Goal: Complete application form

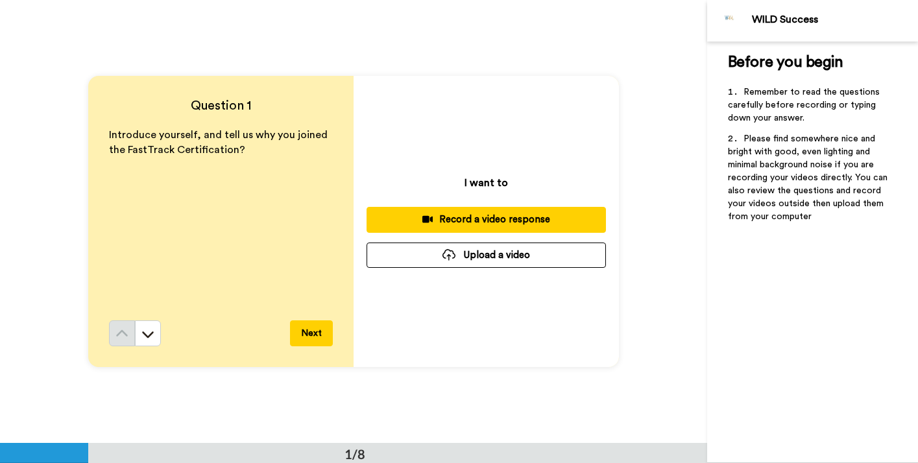
click at [453, 222] on div "Record a video response" at bounding box center [486, 220] width 219 height 14
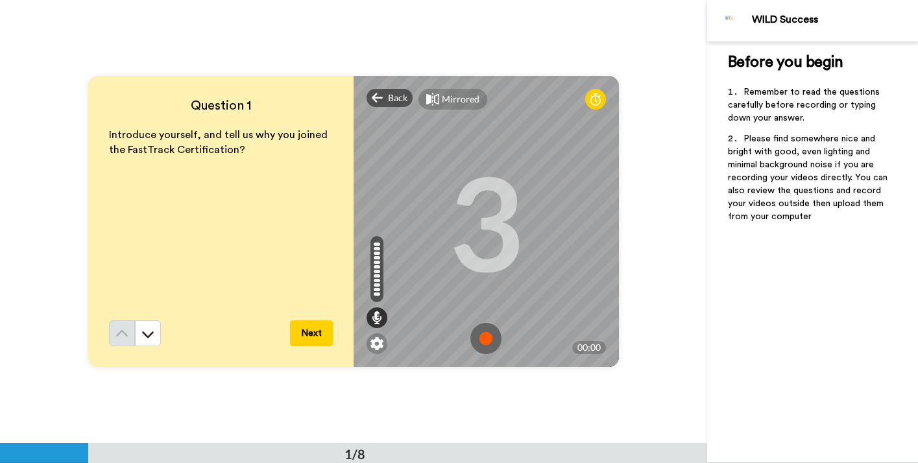
click at [489, 340] on img at bounding box center [485, 338] width 31 height 31
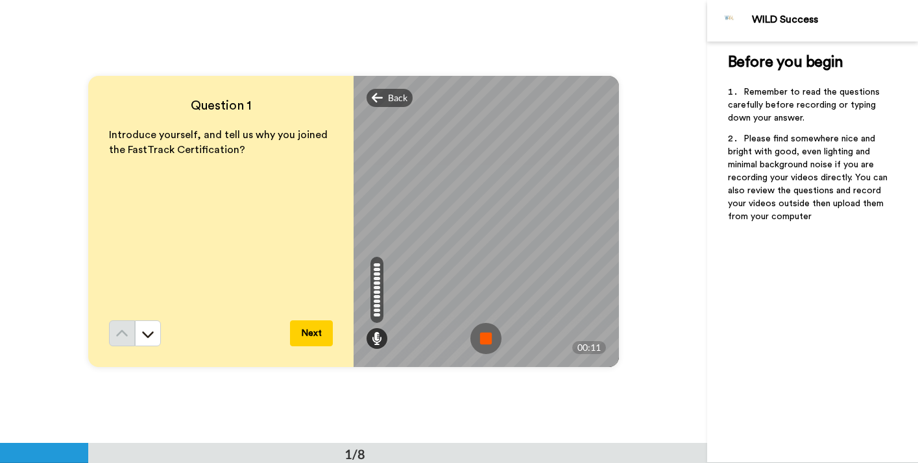
click at [489, 340] on img at bounding box center [485, 338] width 31 height 31
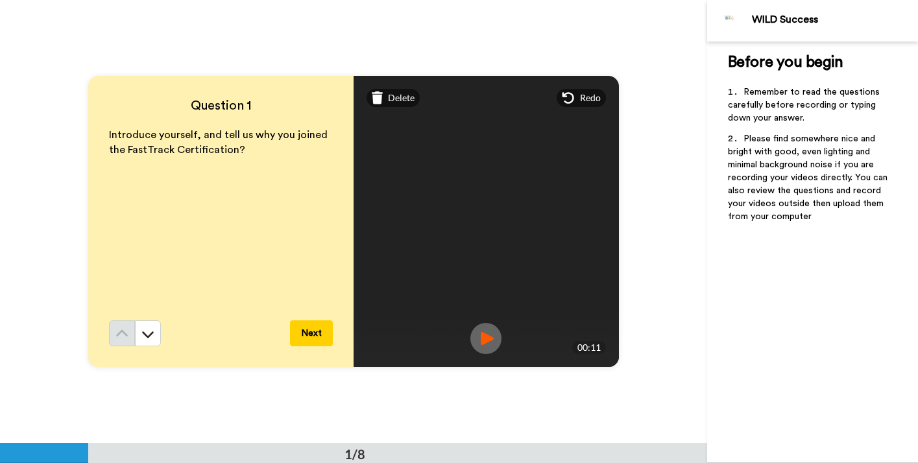
click at [318, 335] on button "Next" at bounding box center [311, 334] width 43 height 26
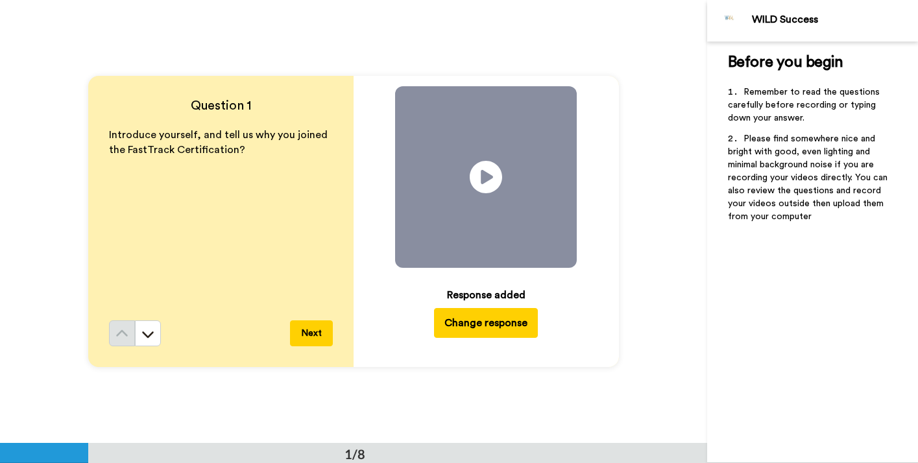
scroll to position [444, 0]
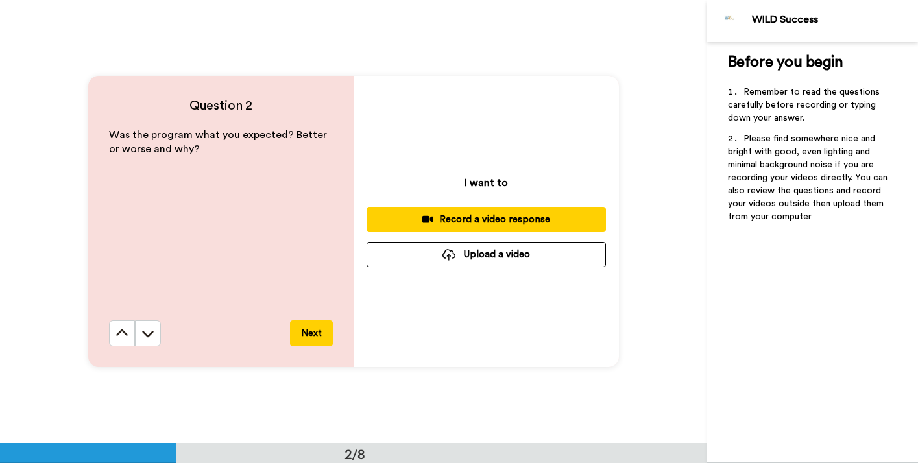
click at [462, 215] on div "Record a video response" at bounding box center [486, 220] width 219 height 14
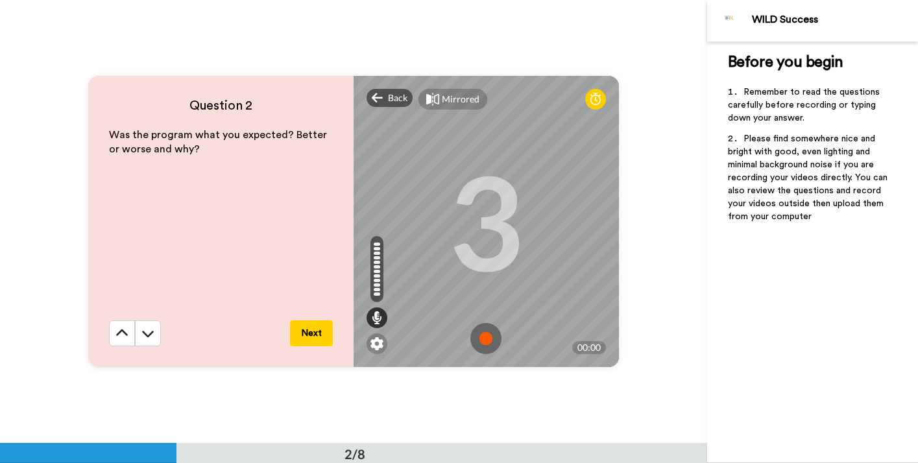
click at [485, 340] on img at bounding box center [485, 338] width 31 height 31
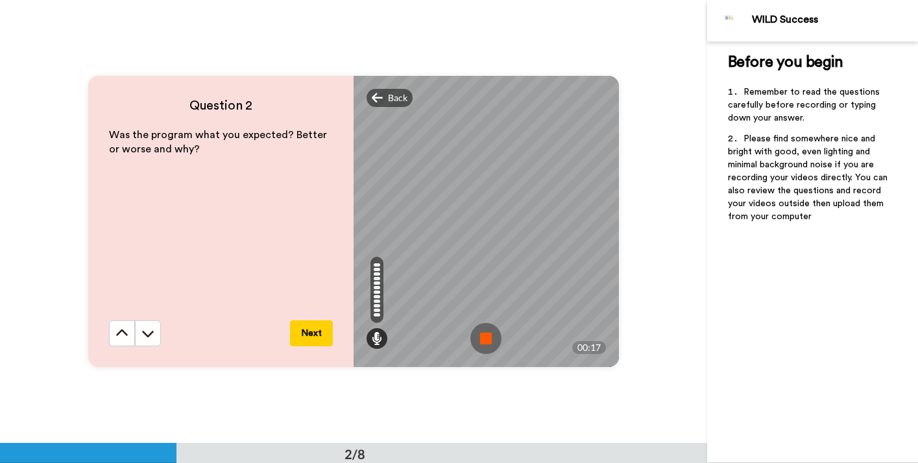
click at [485, 340] on img at bounding box center [485, 338] width 31 height 31
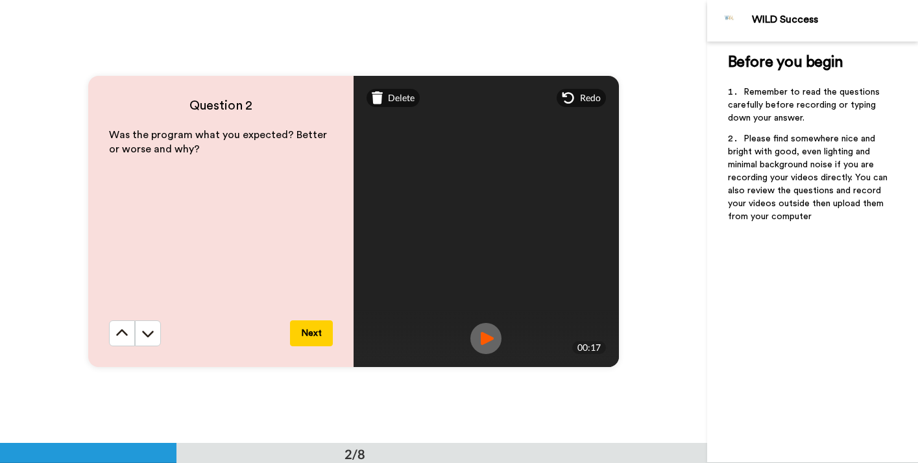
click at [324, 340] on button "Next" at bounding box center [311, 334] width 43 height 26
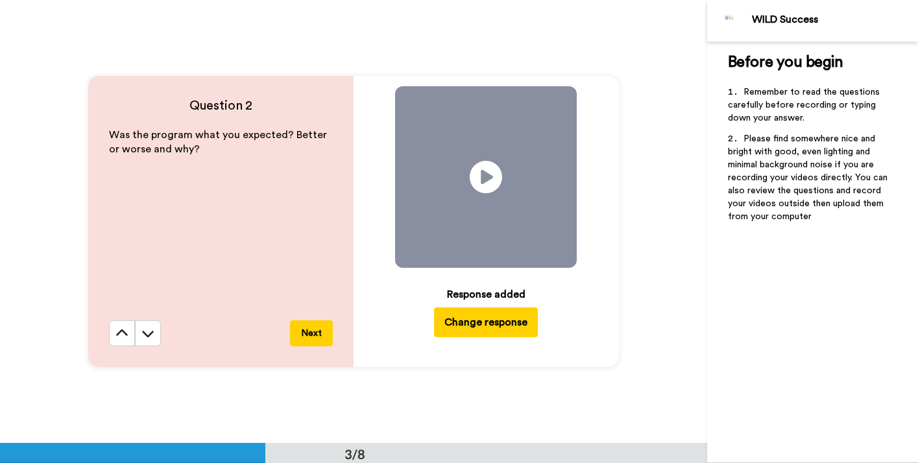
scroll to position [887, 0]
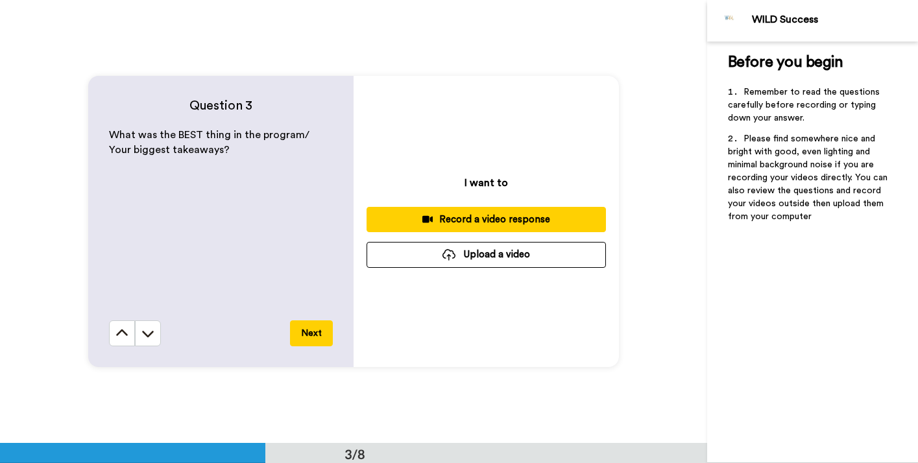
click at [442, 216] on div "Record a video response" at bounding box center [486, 220] width 219 height 14
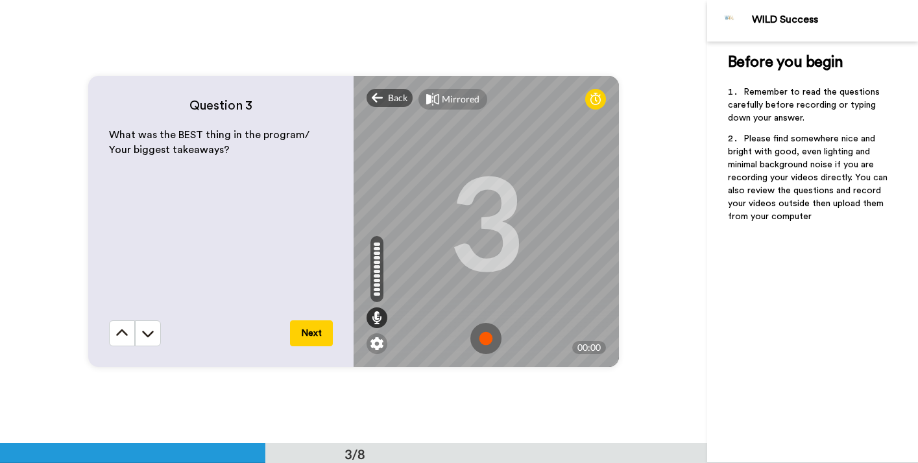
click at [482, 337] on img at bounding box center [485, 338] width 31 height 31
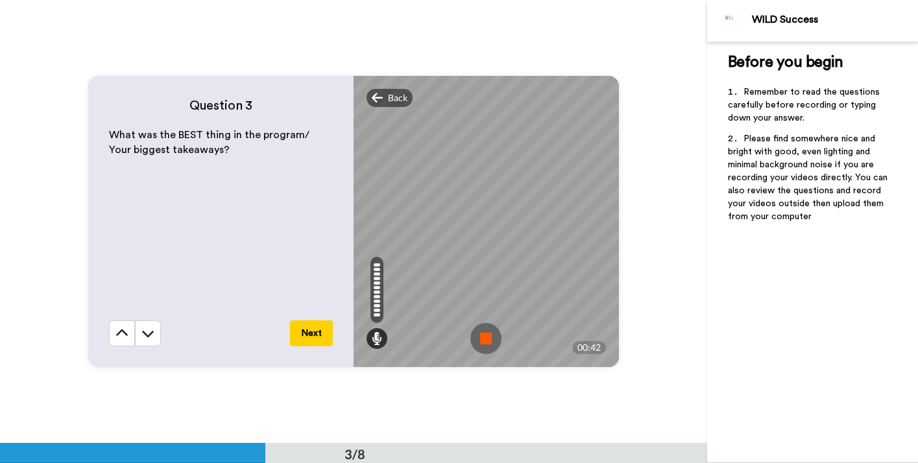
click at [482, 337] on img at bounding box center [485, 338] width 31 height 31
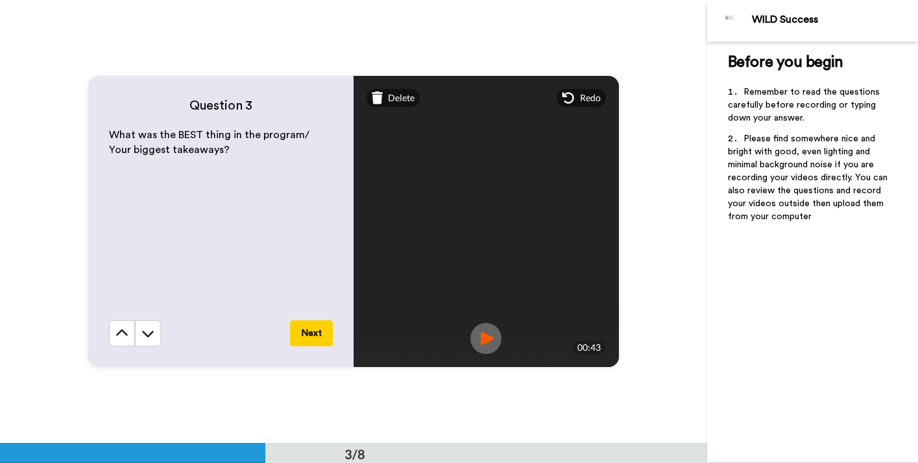
click at [315, 335] on button "Next" at bounding box center [311, 334] width 43 height 26
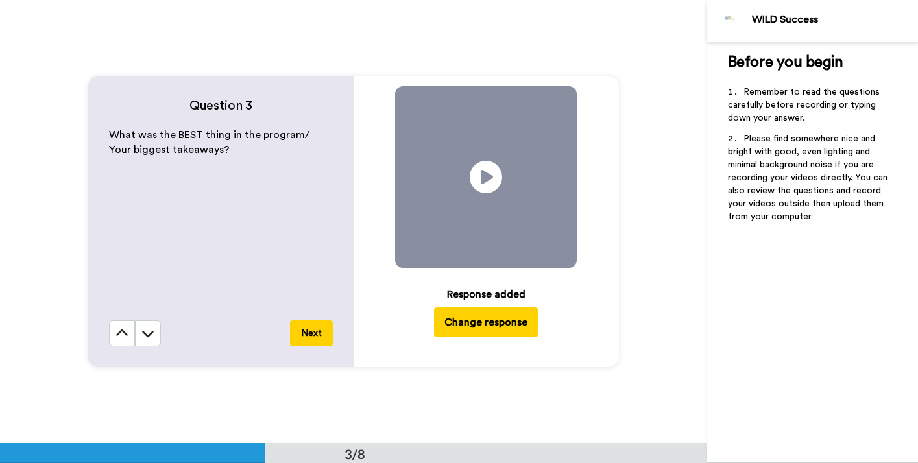
scroll to position [1331, 0]
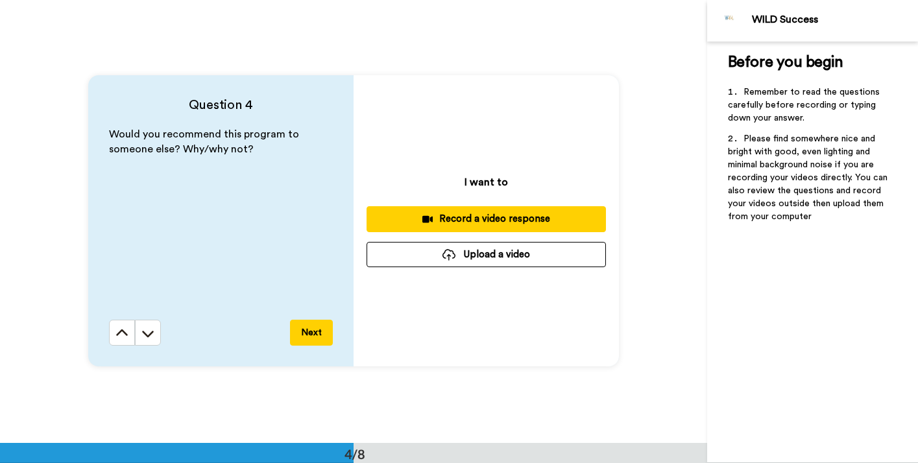
click at [464, 215] on div "Record a video response" at bounding box center [486, 219] width 219 height 14
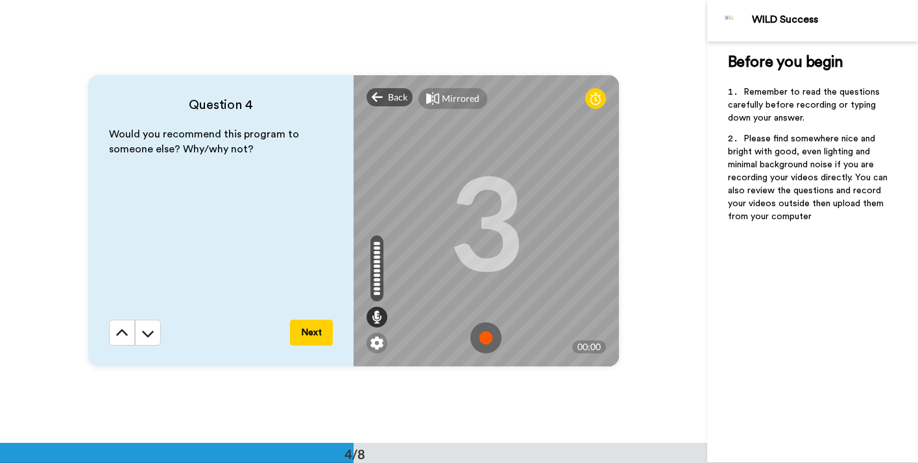
click at [485, 343] on img at bounding box center [485, 338] width 31 height 31
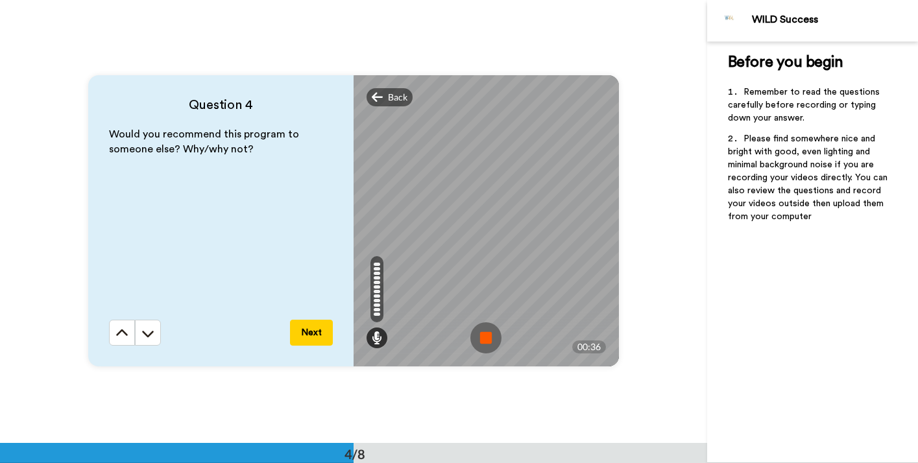
click at [485, 343] on img at bounding box center [485, 338] width 31 height 31
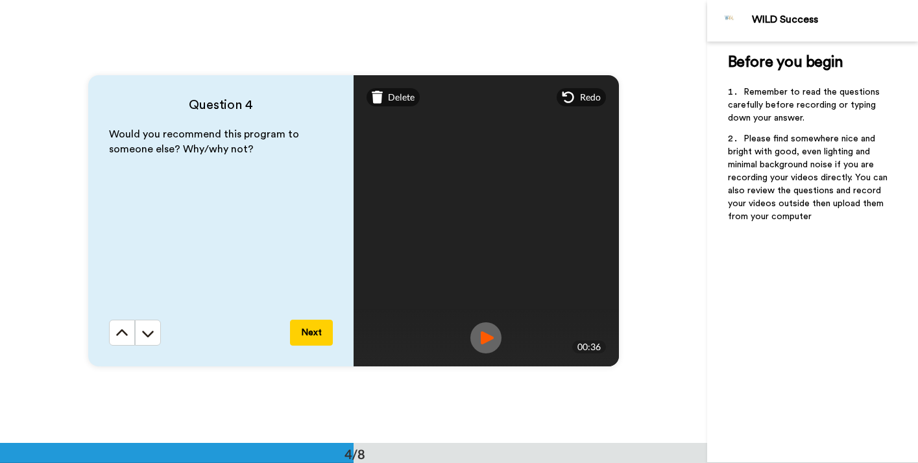
click at [317, 330] on button "Next" at bounding box center [311, 333] width 43 height 26
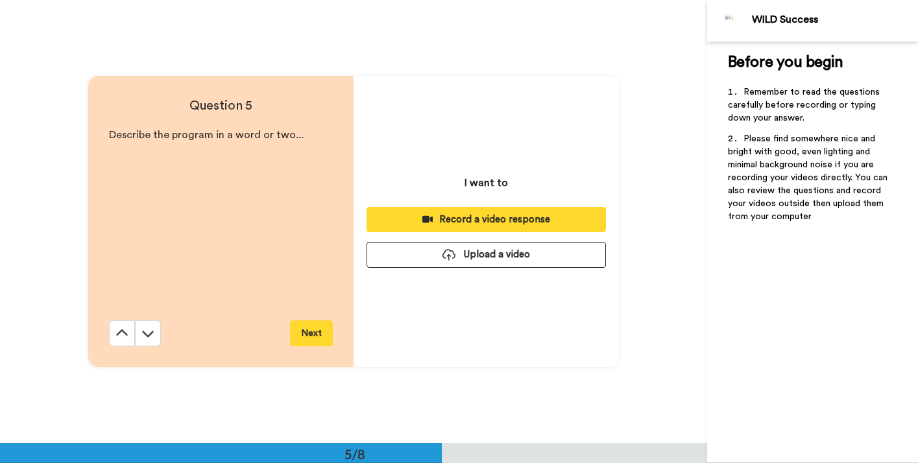
scroll to position [1774, 0]
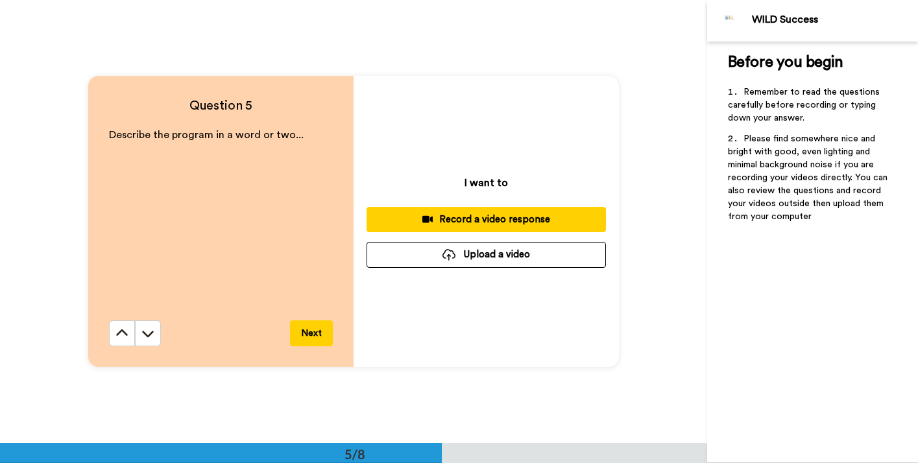
click at [438, 227] on button "Record a video response" at bounding box center [486, 219] width 239 height 25
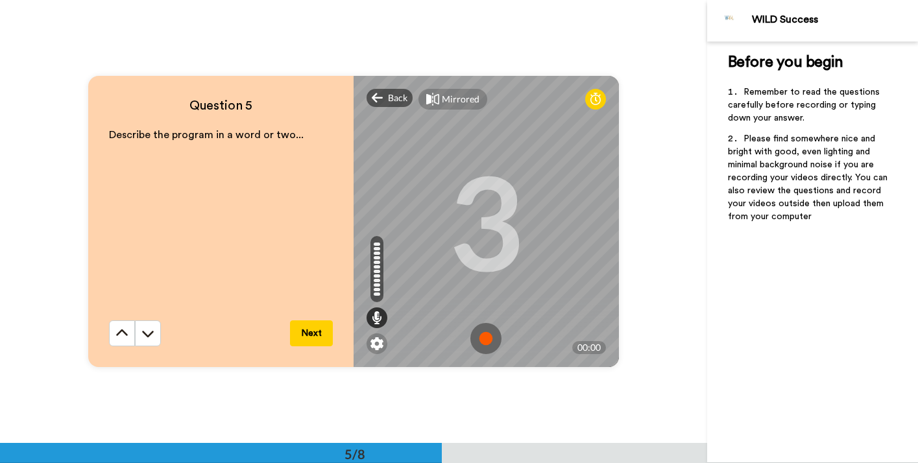
click at [487, 347] on img at bounding box center [485, 338] width 31 height 31
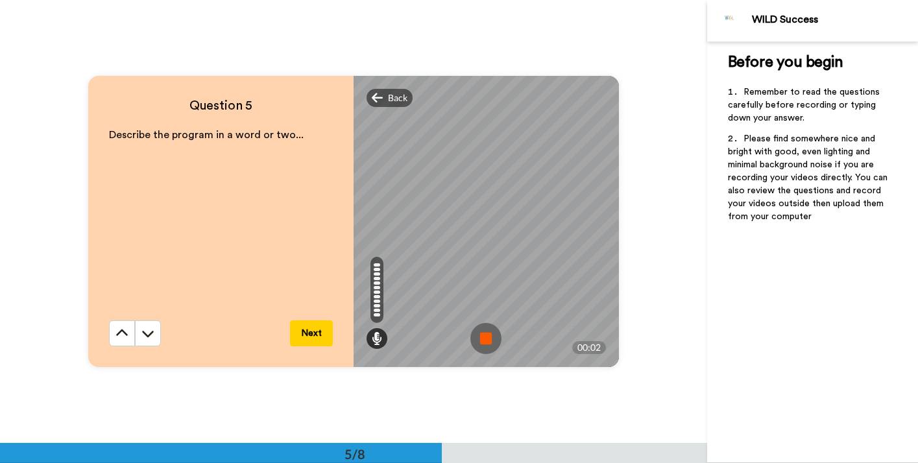
click at [472, 342] on img at bounding box center [485, 338] width 31 height 31
click at [488, 343] on video at bounding box center [486, 221] width 584 height 292
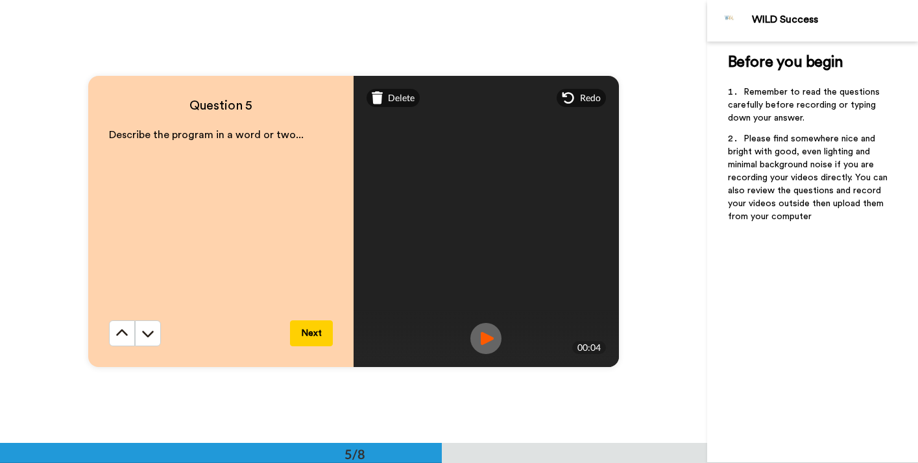
click at [315, 334] on button "Next" at bounding box center [311, 334] width 43 height 26
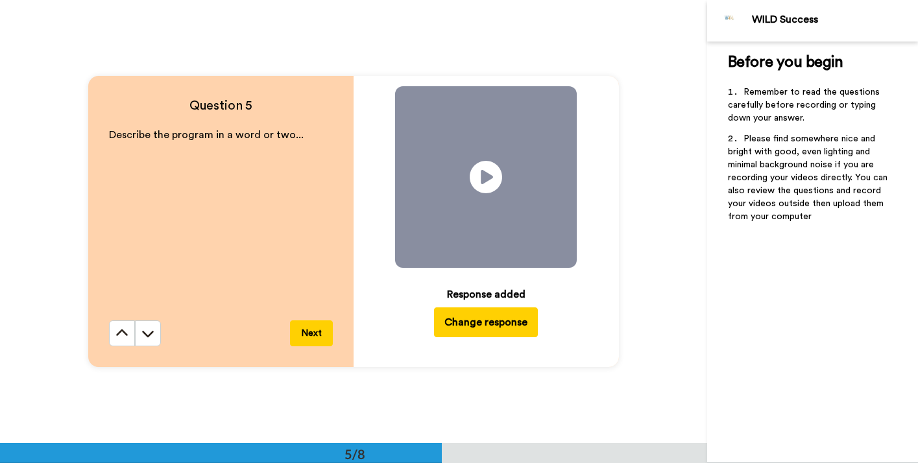
scroll to position [2217, 0]
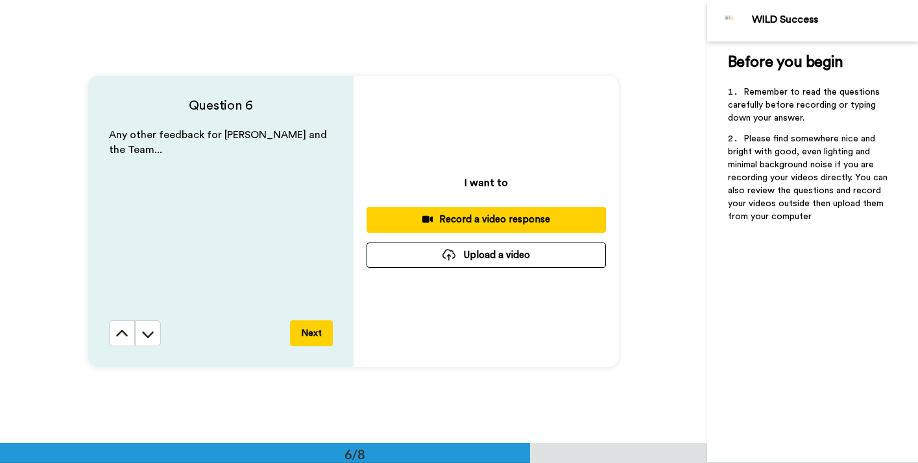
click at [422, 217] on icon at bounding box center [427, 219] width 11 height 7
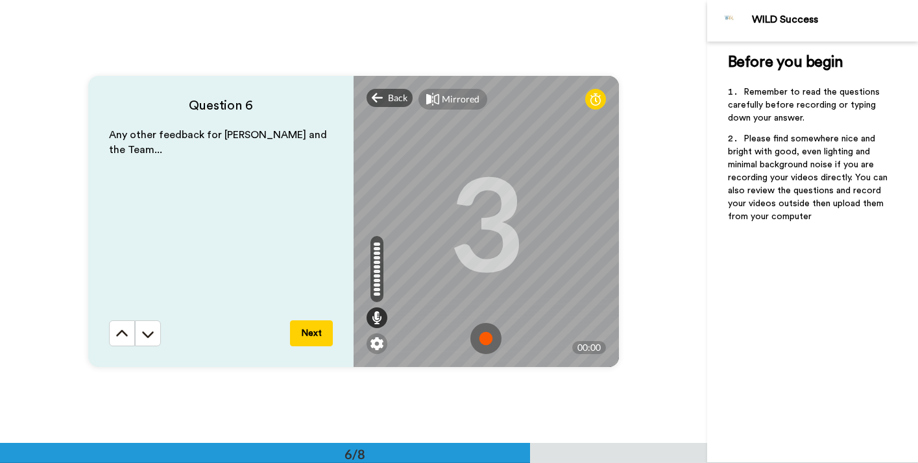
click at [493, 344] on img at bounding box center [485, 338] width 31 height 31
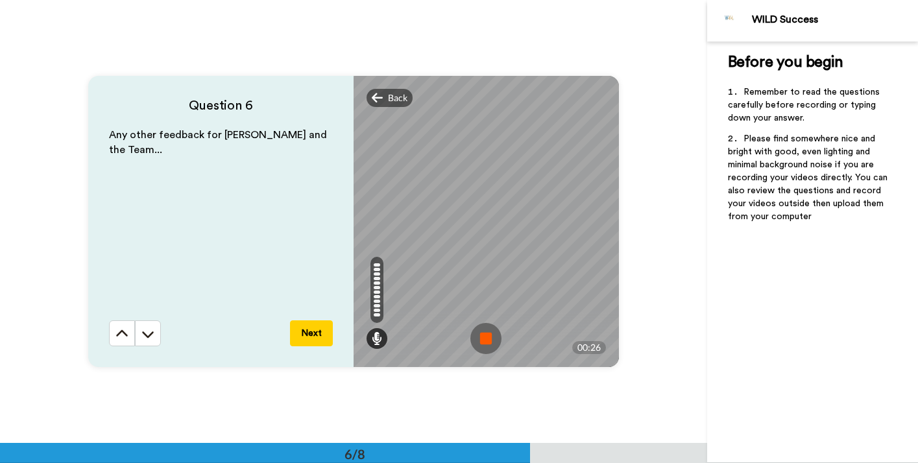
click at [482, 337] on img at bounding box center [485, 338] width 31 height 31
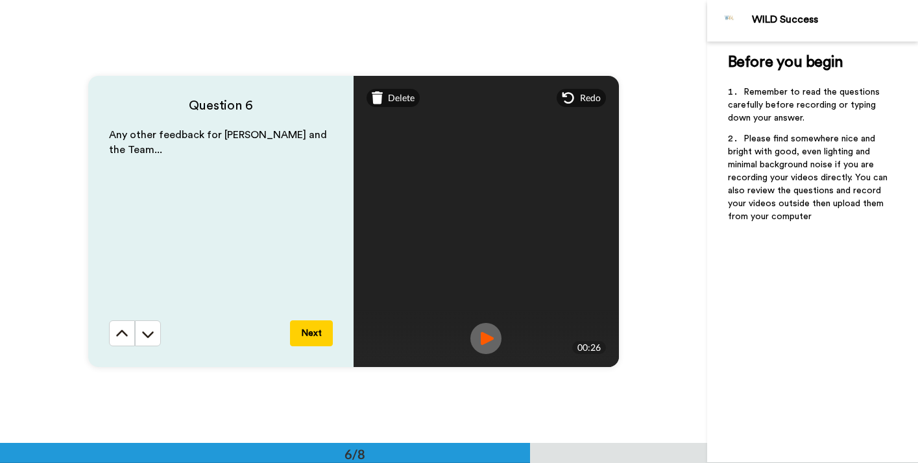
click at [317, 330] on button "Next" at bounding box center [311, 334] width 43 height 26
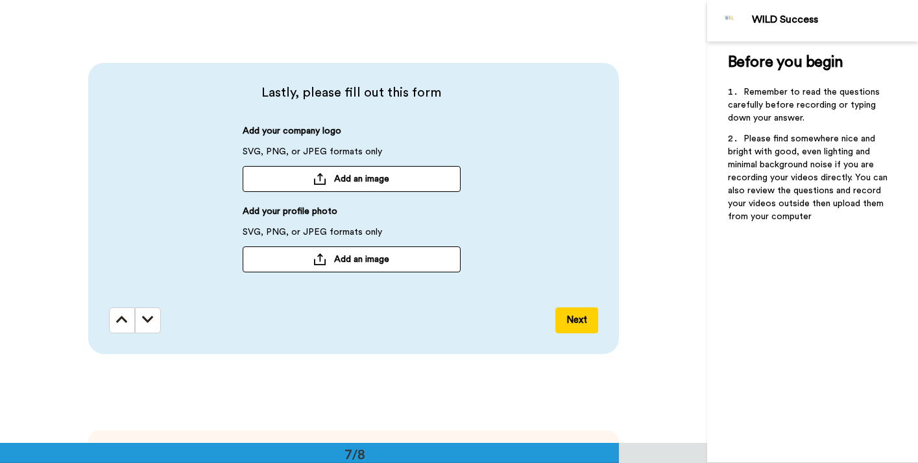
scroll to position [2675, 0]
click at [352, 258] on span "Add an image" at bounding box center [361, 258] width 55 height 13
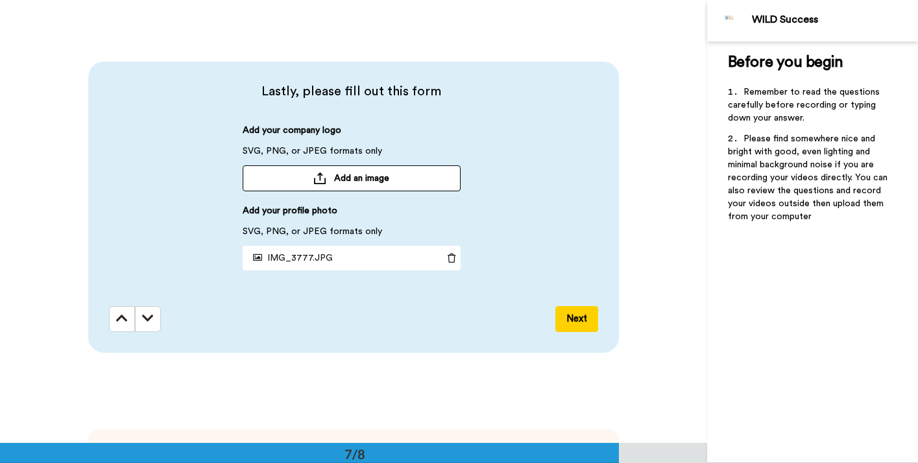
click at [578, 321] on button "Next" at bounding box center [576, 319] width 43 height 26
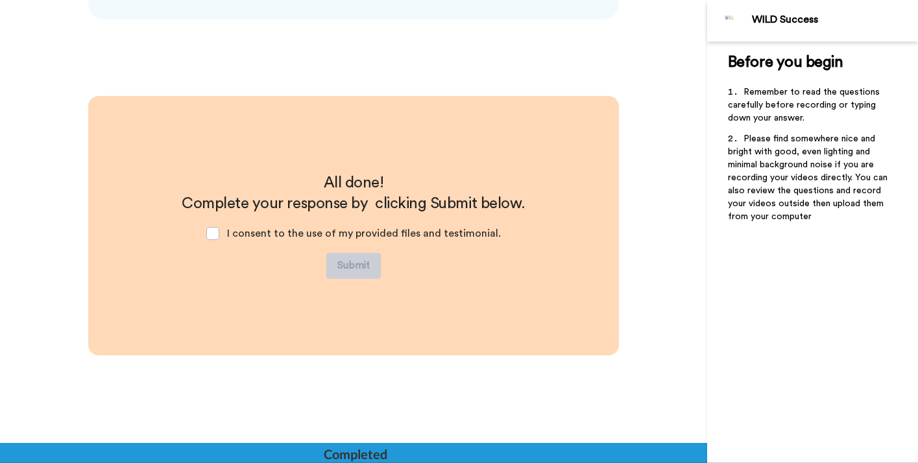
scroll to position [3012, 0]
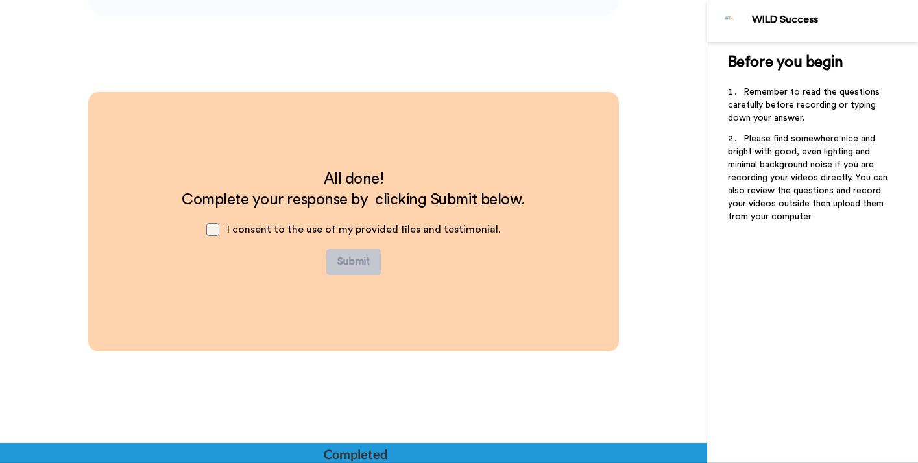
click at [219, 230] on span at bounding box center [212, 229] width 13 height 13
click at [350, 257] on button "Submit" at bounding box center [353, 262] width 55 height 26
